Goal: Task Accomplishment & Management: Complete application form

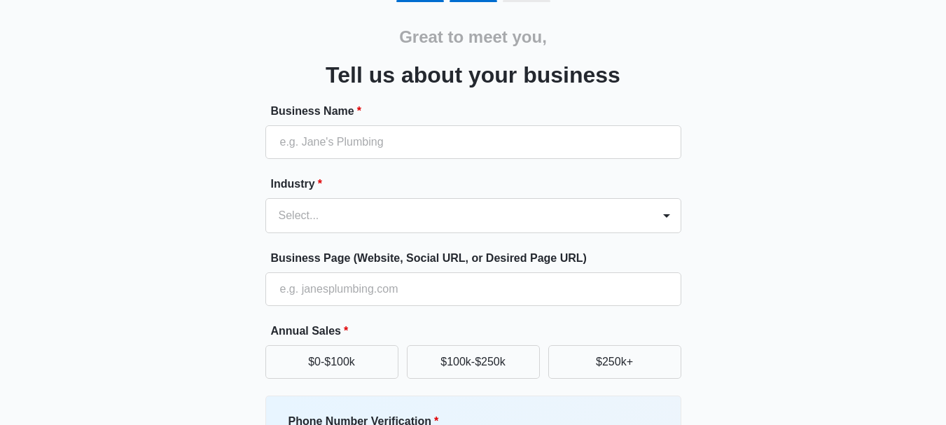
scroll to position [43, 0]
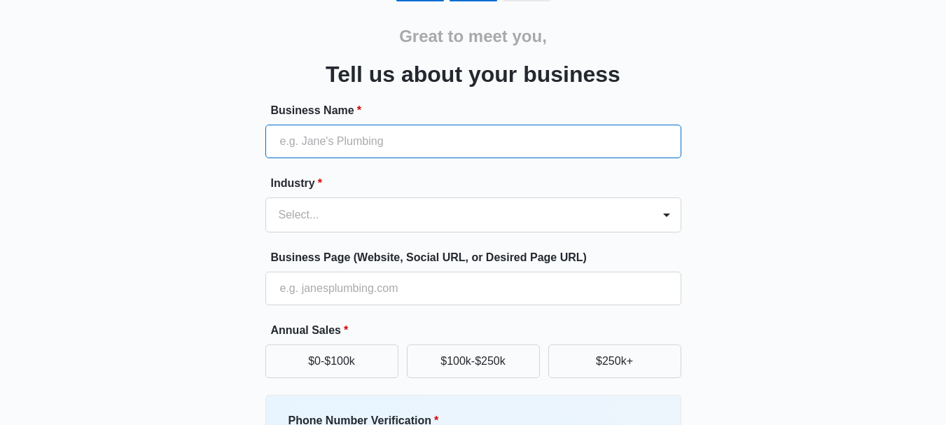
click at [434, 138] on input "Business Name *" at bounding box center [473, 142] width 416 height 34
type input "Binilyas"
type input "03216621665"
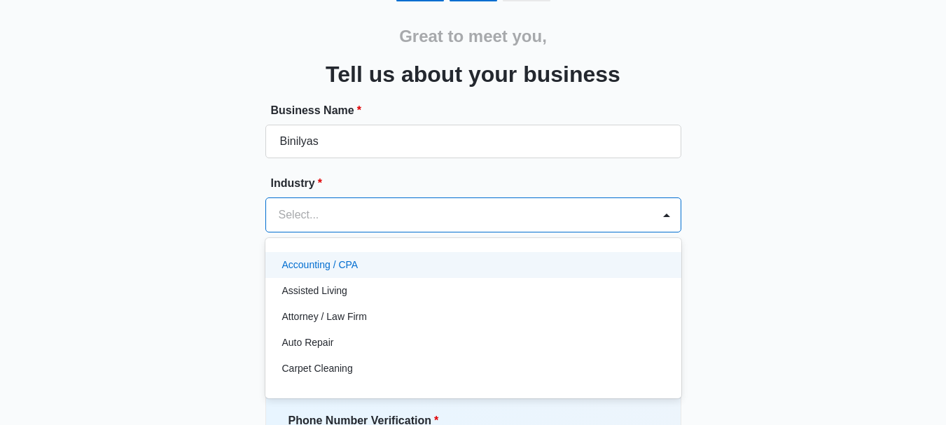
scroll to position [76, 0]
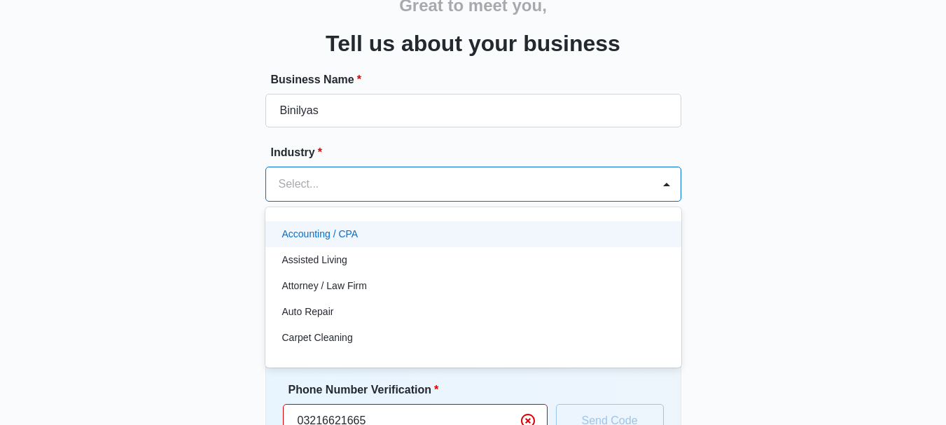
click at [406, 202] on div "49 results available. Use Up and Down to choose options, press Enter to select …" at bounding box center [473, 184] width 416 height 35
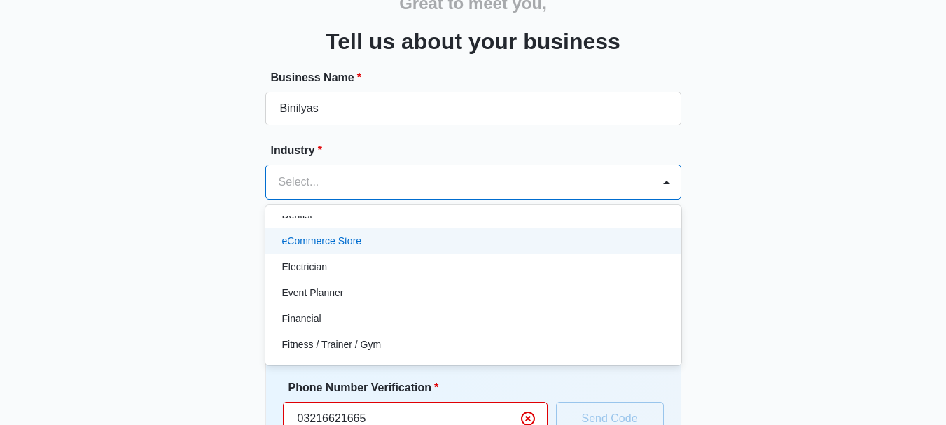
scroll to position [327, 0]
click at [351, 245] on p "eCommerce Store" at bounding box center [322, 241] width 80 height 15
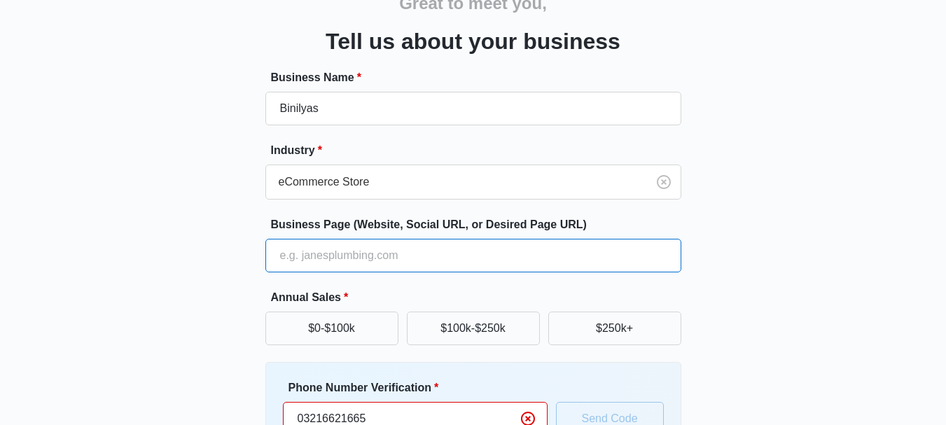
click at [380, 260] on input "Business Page (Website, Social URL, or Desired Page URL)" at bounding box center [473, 256] width 416 height 34
type input "[URL][DOMAIN_NAME]"
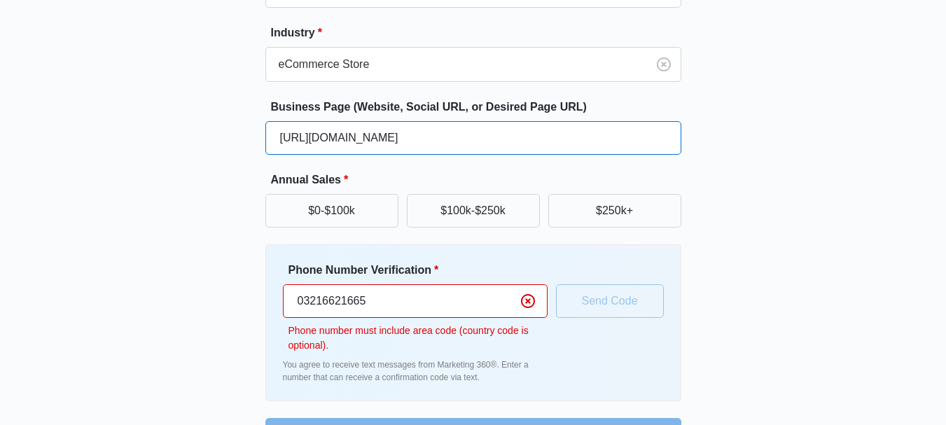
scroll to position [235, 0]
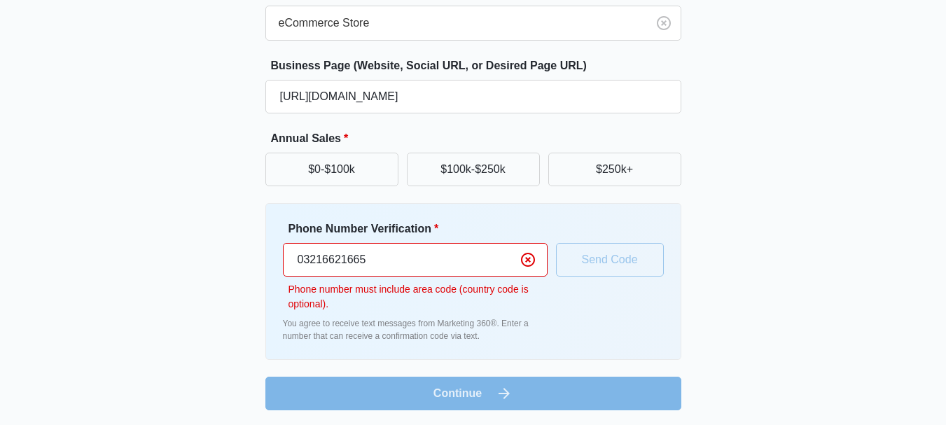
click at [305, 250] on input "03216621665" at bounding box center [415, 260] width 265 height 34
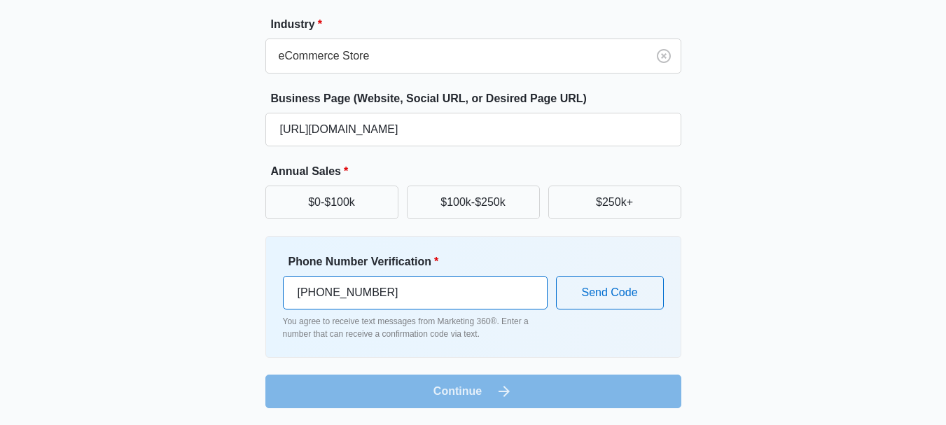
scroll to position [202, 0]
click at [392, 295] on input "[PHONE_NUMBER]" at bounding box center [415, 293] width 265 height 34
click at [326, 290] on input "[PHONE_NUMBER]" at bounding box center [415, 293] width 265 height 34
type input "(321) 662-166"
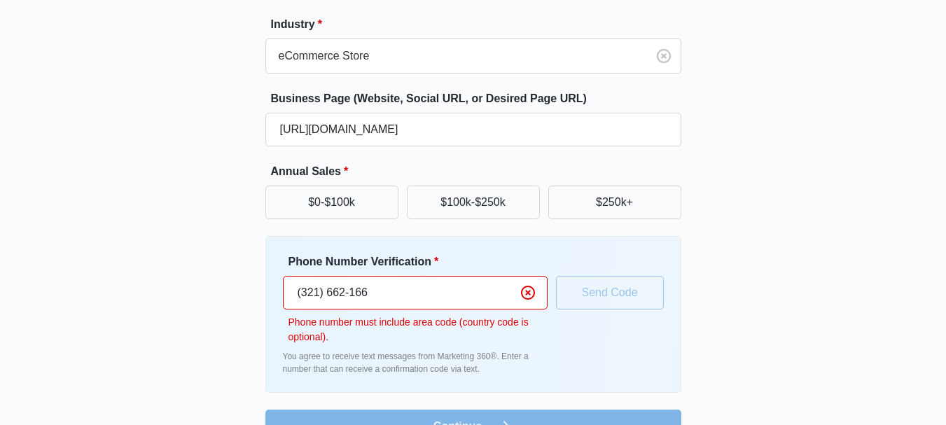
scroll to position [235, 0]
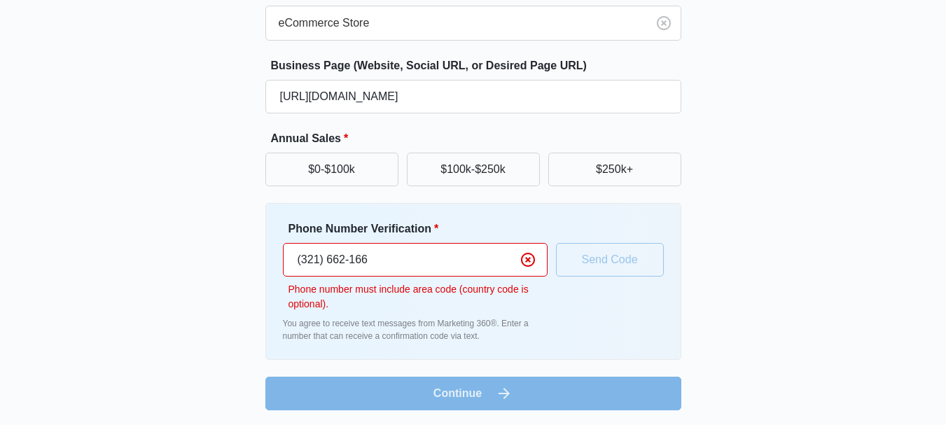
drag, startPoint x: 414, startPoint y: 260, endPoint x: 212, endPoint y: 258, distance: 201.6
click at [212, 258] on div "Great to meet you, Tell us about your business Business Name * Binilyas Industr…" at bounding box center [473, 109] width 840 height 603
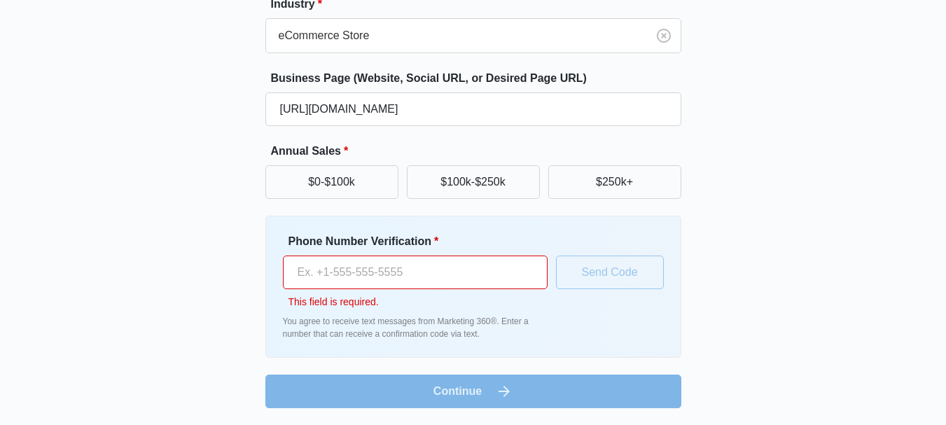
click at [395, 275] on input "Phone Number Verification *" at bounding box center [415, 272] width 265 height 34
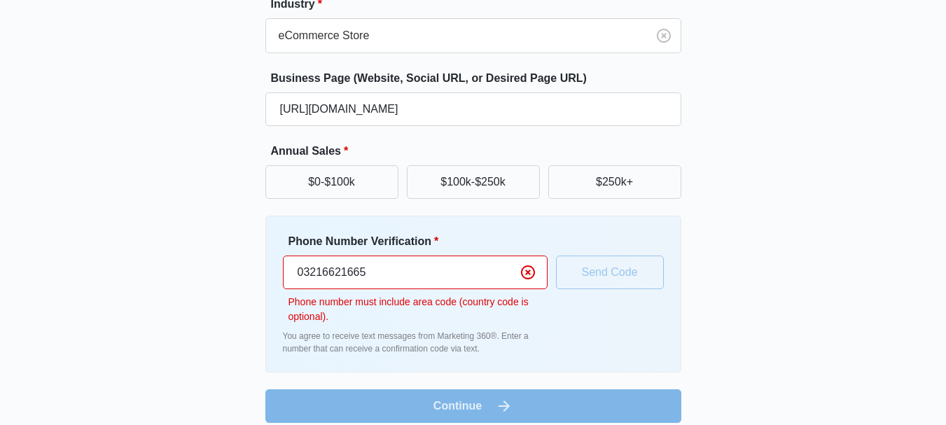
click at [295, 276] on input "03216621665" at bounding box center [415, 272] width 265 height 34
click at [318, 271] on input "[PHONE_NUMBER]" at bounding box center [415, 272] width 265 height 34
type input "[PHONE_NUMBER]"
drag, startPoint x: 422, startPoint y: 270, endPoint x: 0, endPoint y: 260, distance: 422.2
click at [0, 260] on div "Great to meet you, Tell us about your business Business Name * Binilyas Industr…" at bounding box center [473, 108] width 946 height 662
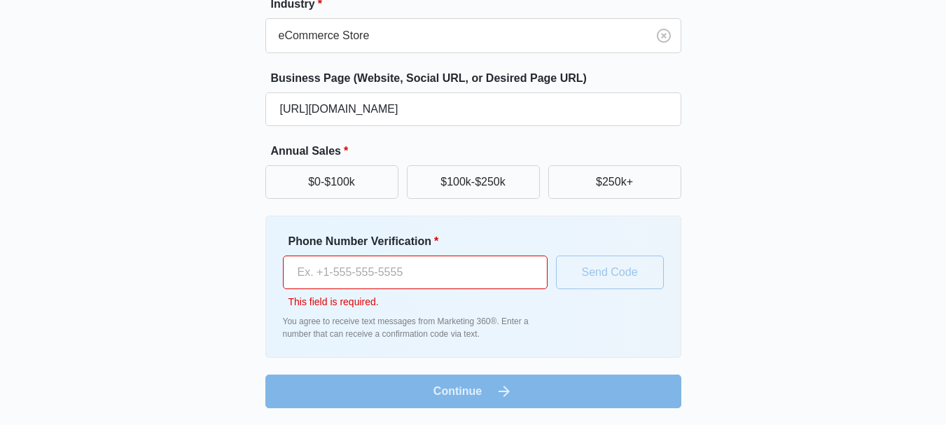
click at [322, 260] on input "Phone Number Verification *" at bounding box center [415, 272] width 265 height 34
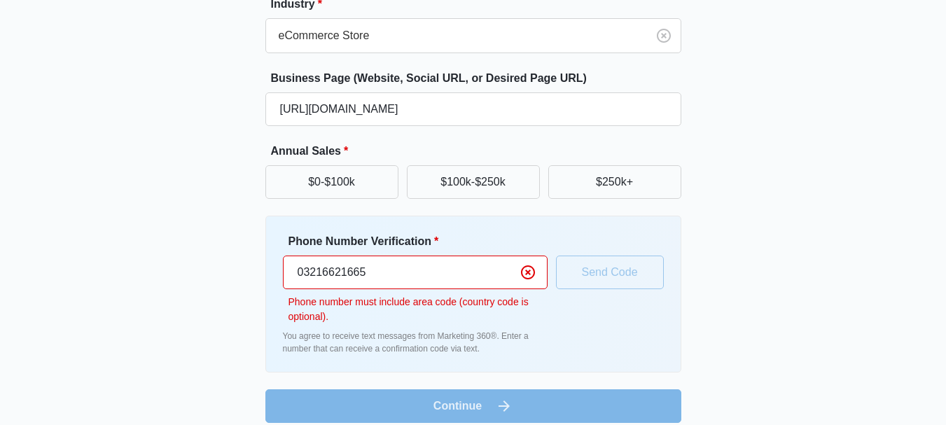
click at [302, 273] on input "03216621665" at bounding box center [415, 272] width 265 height 34
type input "[PHONE_NUMBER]"
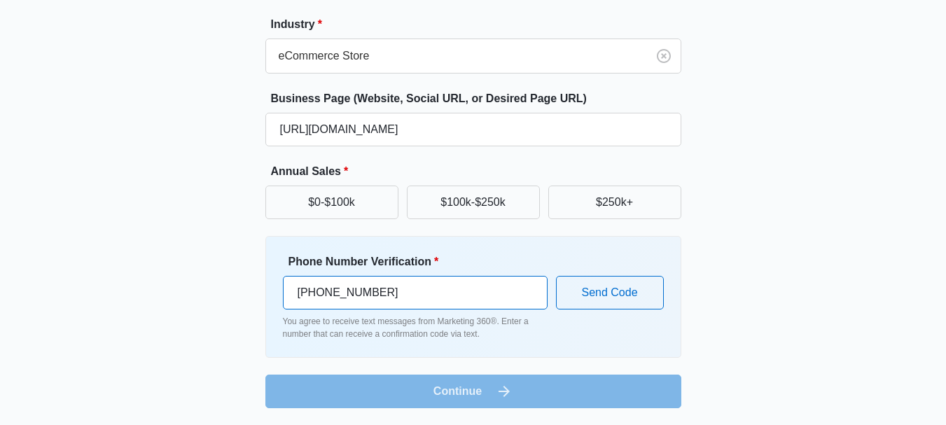
drag, startPoint x: 413, startPoint y: 293, endPoint x: 116, endPoint y: 259, distance: 298.7
click at [116, 260] on div "Great to meet you, Tell us about your business Business Name * Binilyas Industr…" at bounding box center [473, 124] width 840 height 568
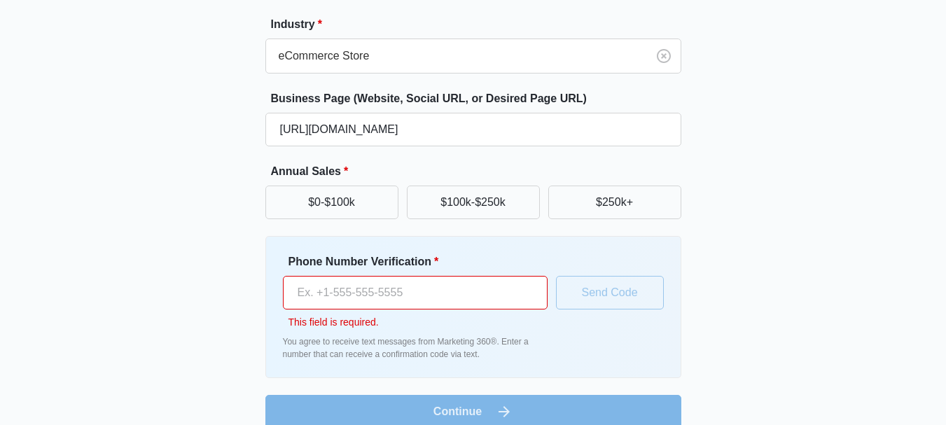
scroll to position [223, 0]
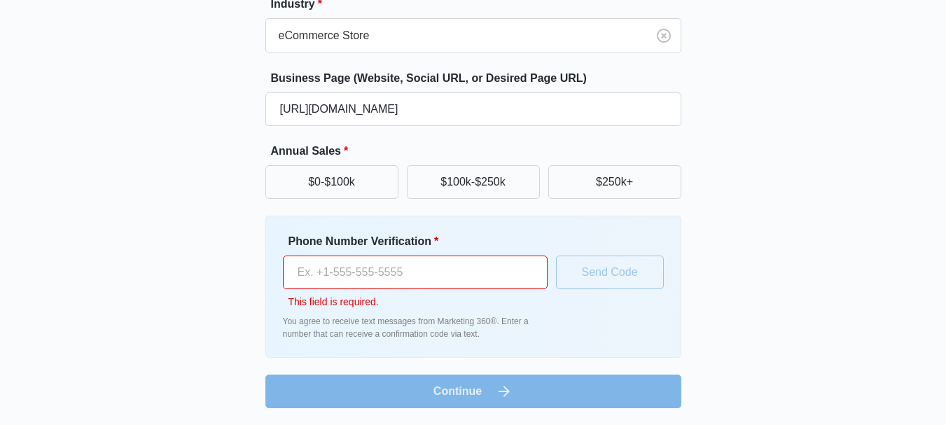
click at [363, 276] on input "Phone Number Verification *" at bounding box center [415, 272] width 265 height 34
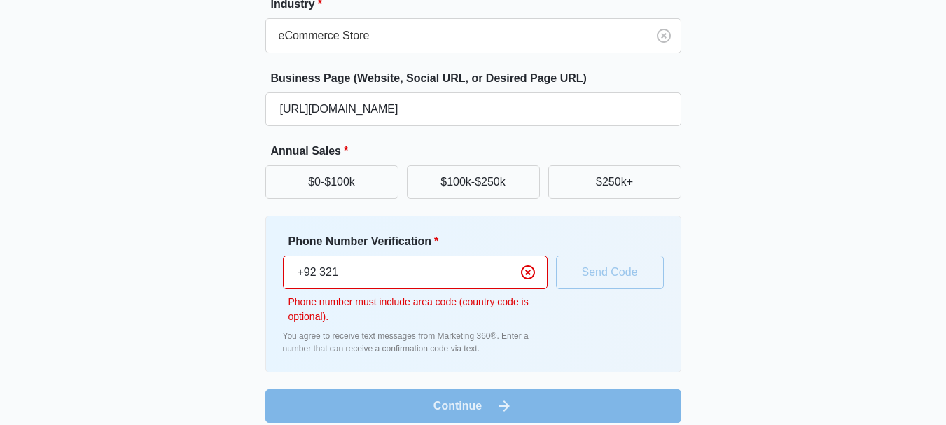
type input "[PHONE_NUMBER]"
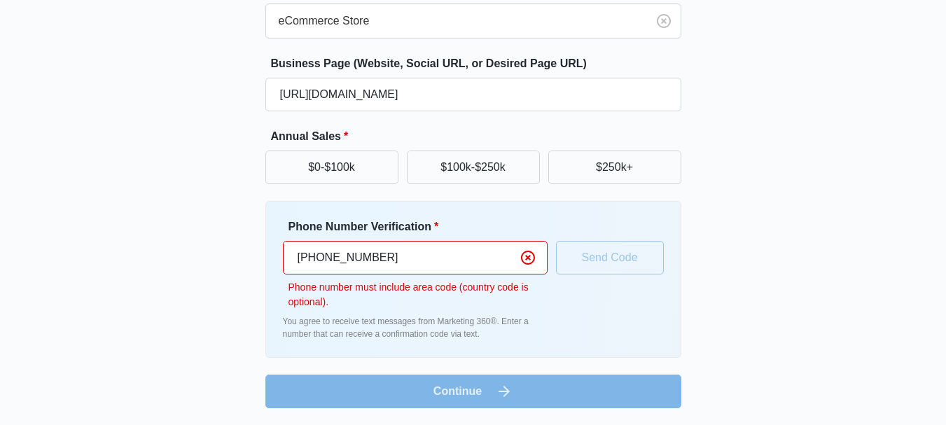
click at [407, 255] on input "[PHONE_NUMBER]" at bounding box center [415, 258] width 265 height 34
click at [605, 269] on div "Phone Number Verification * [PHONE_NUMBER] Phone number must include area code …" at bounding box center [473, 279] width 381 height 122
click at [605, 267] on div "Phone Number Verification * [PHONE_NUMBER] Phone number must include area code …" at bounding box center [473, 279] width 381 height 122
click at [460, 392] on form "Business Name * Binilyas Industry * eCommerce Store Business Page (Website, Soc…" at bounding box center [473, 158] width 416 height 500
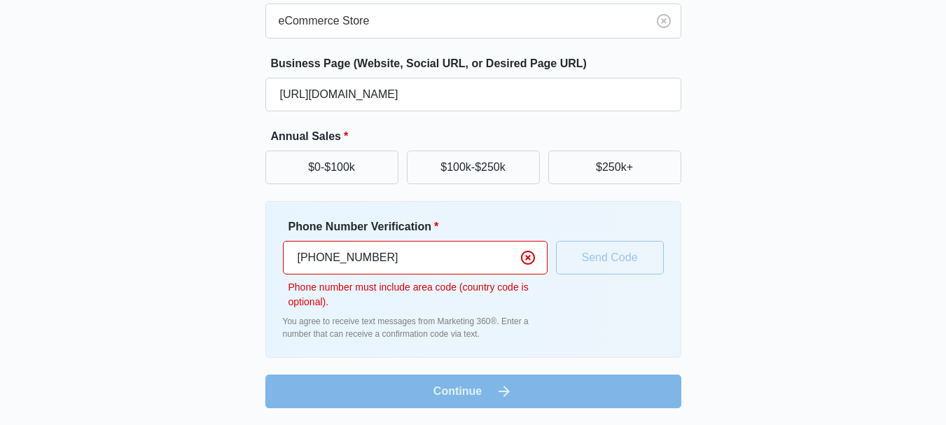
click at [460, 392] on form "Business Name * Binilyas Industry * eCommerce Store Business Page (Website, Soc…" at bounding box center [473, 158] width 416 height 500
click at [330, 262] on input "[PHONE_NUMBER]" at bounding box center [415, 258] width 265 height 34
click at [385, 252] on input "[PHONE_NUMBER]" at bounding box center [415, 258] width 265 height 34
click at [556, 398] on form "Business Name * Binilyas Industry * eCommerce Store Business Page (Website, Soc…" at bounding box center [473, 158] width 416 height 500
click at [483, 383] on form "Business Name * Binilyas Industry * eCommerce Store Business Page (Website, Soc…" at bounding box center [473, 158] width 416 height 500
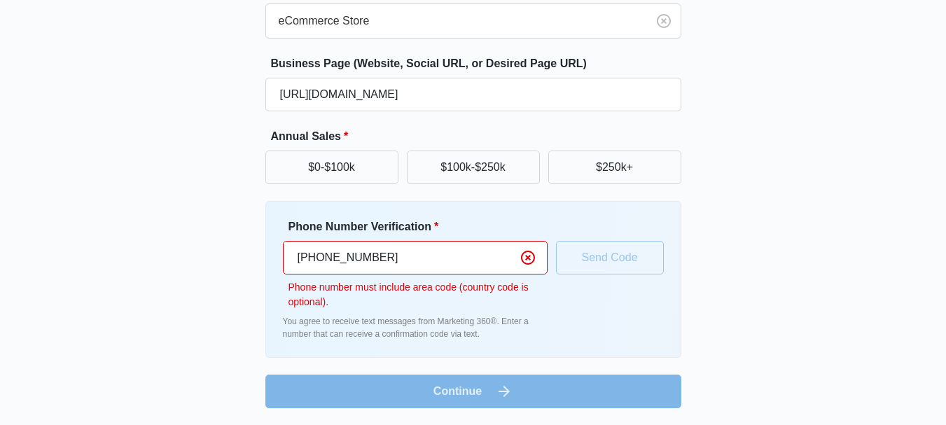
click at [498, 387] on form "Business Name * Binilyas Industry * eCommerce Store Business Page (Website, Soc…" at bounding box center [473, 158] width 416 height 500
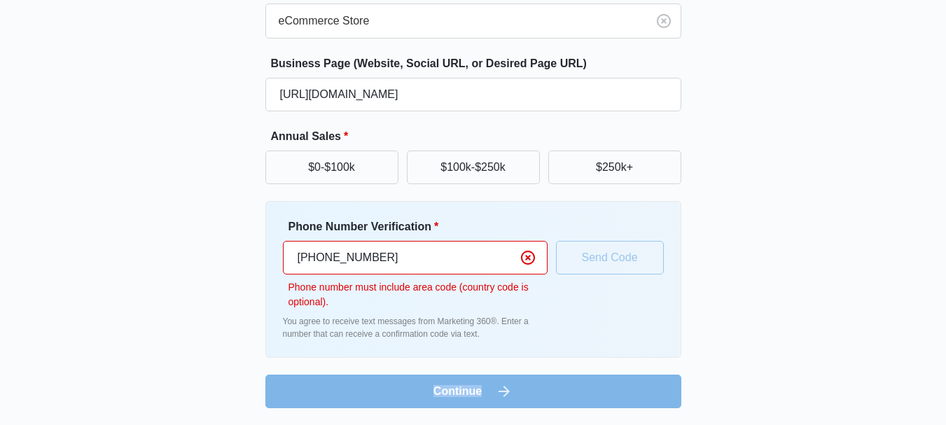
click at [498, 387] on form "Business Name * Binilyas Industry * eCommerce Store Business Page (Website, Soc…" at bounding box center [473, 158] width 416 height 500
drag, startPoint x: 412, startPoint y: 254, endPoint x: 192, endPoint y: 257, distance: 219.8
click at [192, 257] on div "Great to meet you, Tell us about your business Business Name * Binilyas Industr…" at bounding box center [473, 106] width 840 height 603
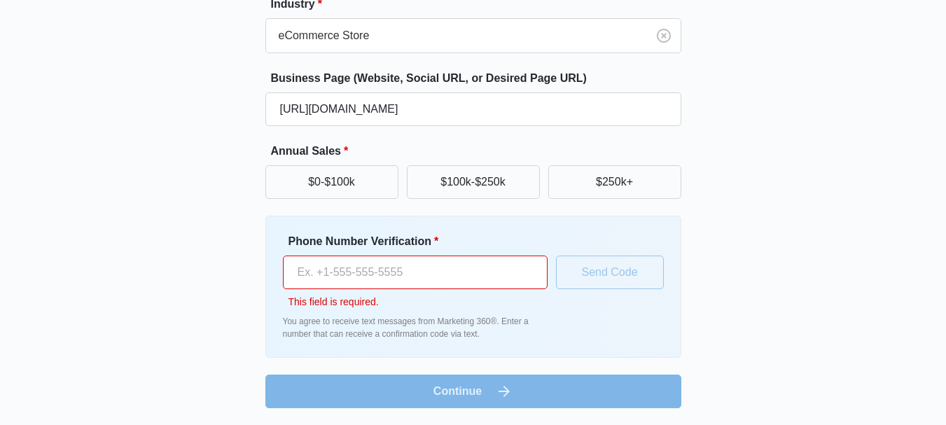
scroll to position [0, 0]
